Goal: Navigation & Orientation: Find specific page/section

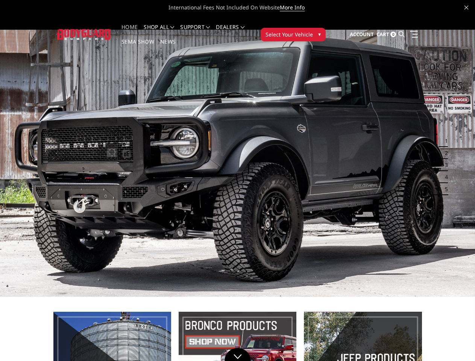
click at [203, 27] on li "Support FAQ Install Instructions Shipping Warranty Terms & Conditions Cancellat…" at bounding box center [195, 31] width 36 height 15
click at [203, 32] on li "Support FAQ Install Instructions Shipping Warranty Terms & Conditions Cancellat…" at bounding box center [195, 31] width 36 height 15
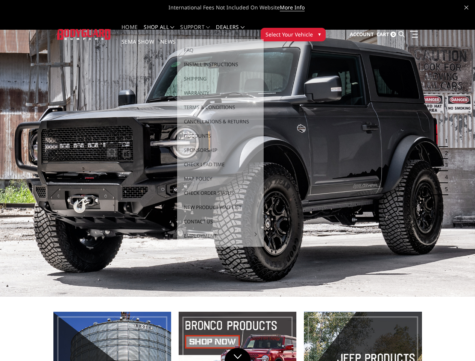
click at [313, 30] on span "Select Your Vehicle" at bounding box center [289, 34] width 47 height 8
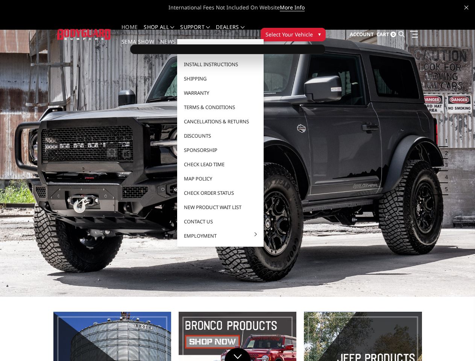
click at [313, 30] on span "Select Your Vehicle" at bounding box center [289, 34] width 47 height 8
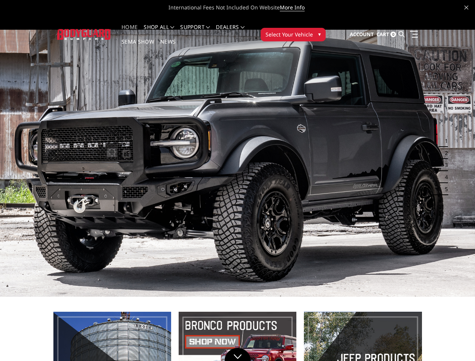
click at [442, 135] on button "1" at bounding box center [445, 141] width 8 height 12
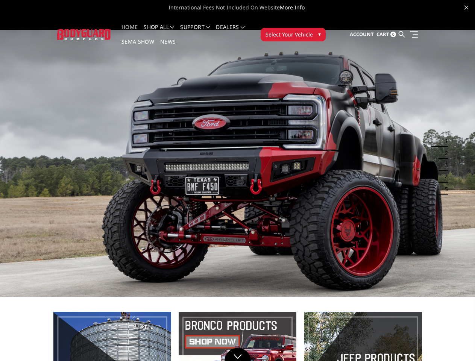
click at [445, 135] on button "1" at bounding box center [445, 141] width 8 height 12
click at [442, 147] on button "2" at bounding box center [445, 153] width 8 height 12
click at [445, 147] on button "2" at bounding box center [445, 153] width 8 height 12
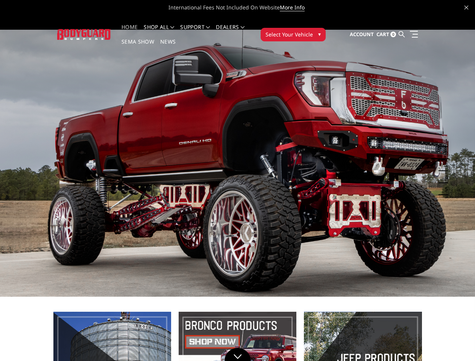
click at [442, 159] on button "3" at bounding box center [445, 165] width 8 height 12
click at [445, 159] on button "3" at bounding box center [445, 165] width 8 height 12
